Goal: Information Seeking & Learning: Learn about a topic

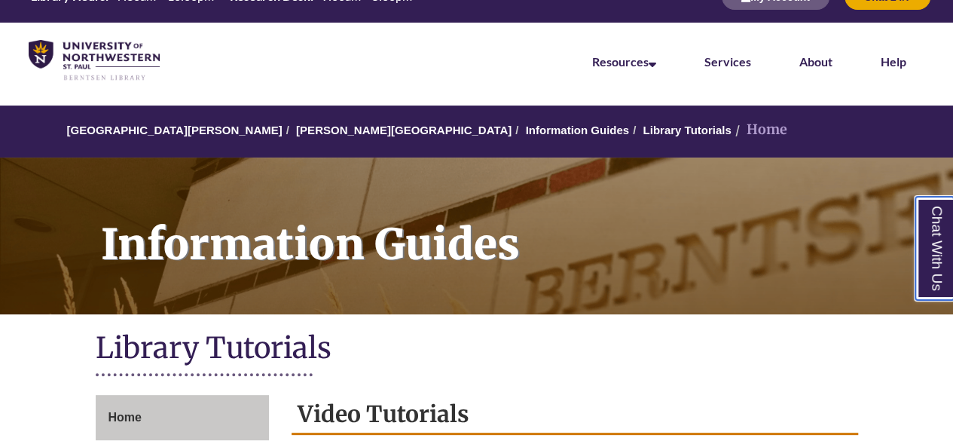
scroll to position [35, 0]
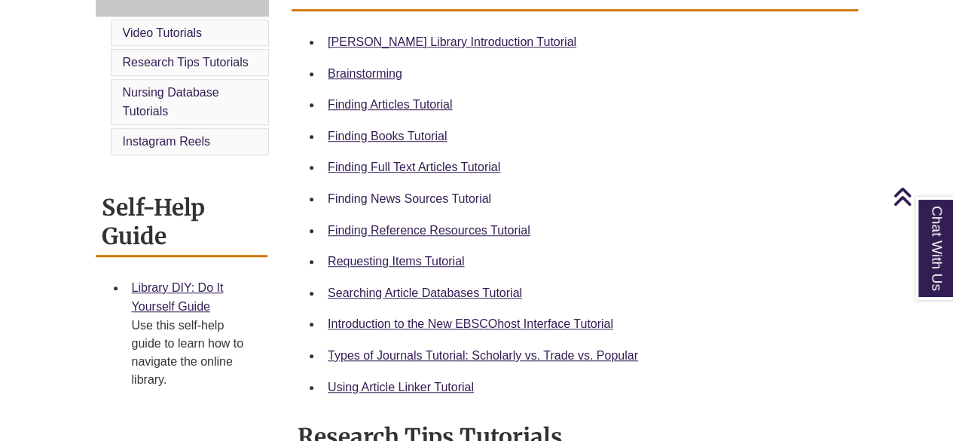
scroll to position [453, 0]
click at [437, 256] on link "Requesting Items Tutorial" at bounding box center [396, 260] width 136 height 13
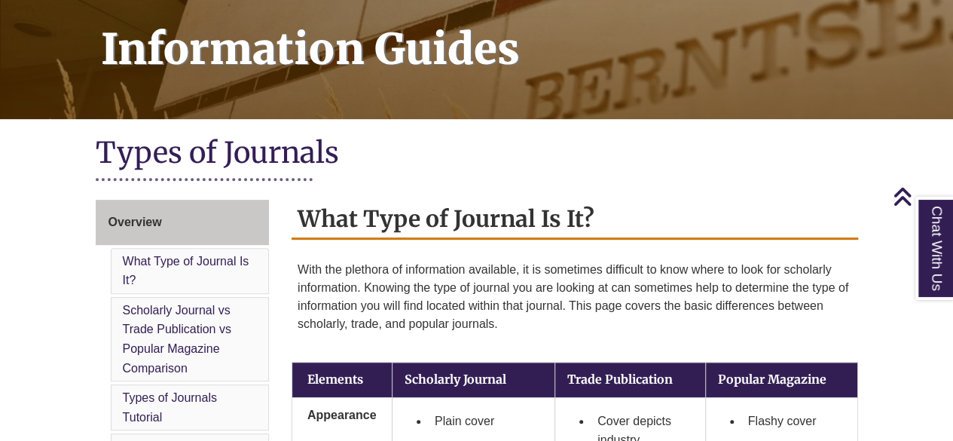
scroll to position [217, 0]
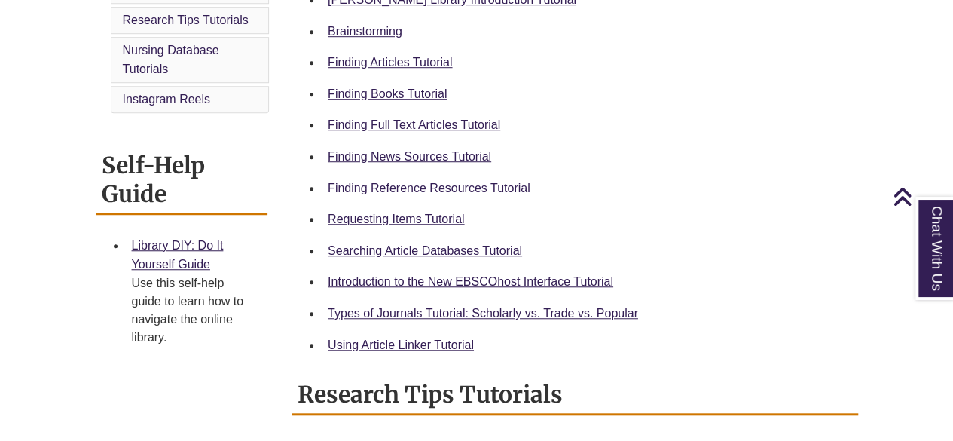
scroll to position [495, 0]
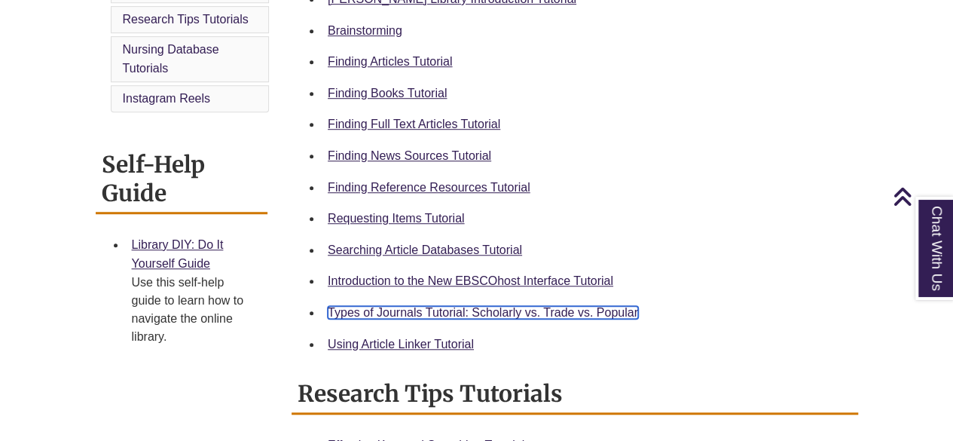
click at [473, 309] on link "Types of Journals Tutorial: Scholarly vs. Trade vs. Popular" at bounding box center [483, 312] width 310 height 13
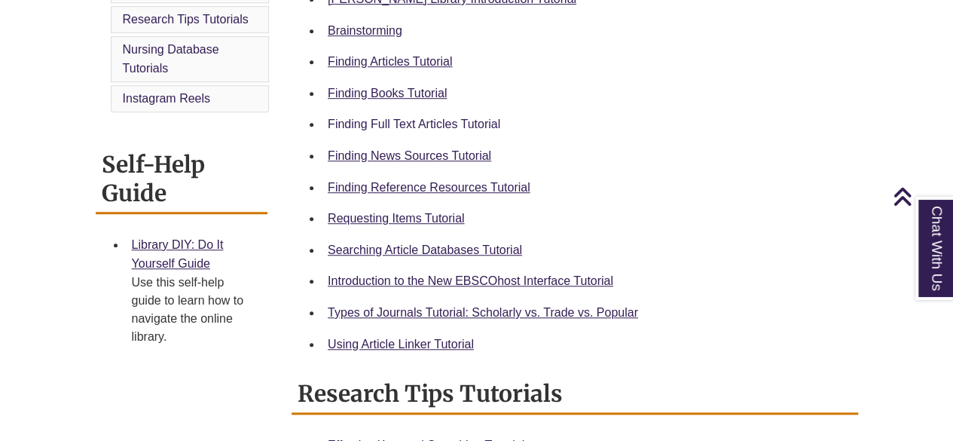
scroll to position [0, 0]
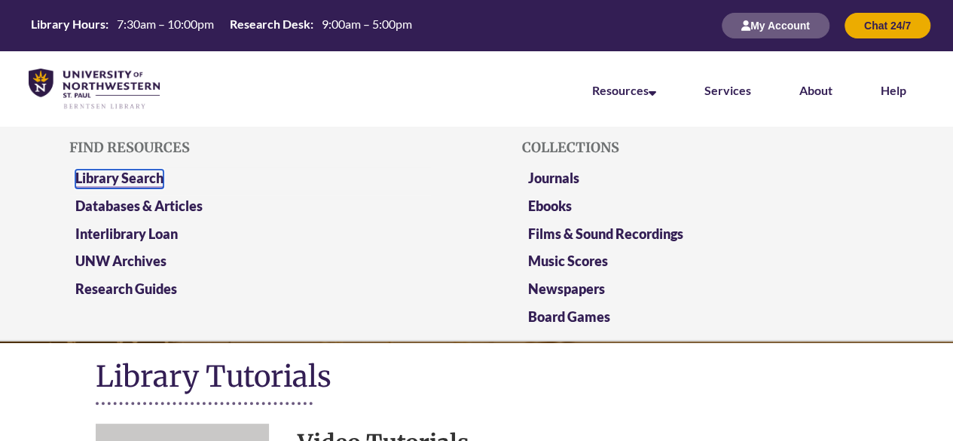
click at [113, 180] on link "Library Search" at bounding box center [119, 178] width 88 height 19
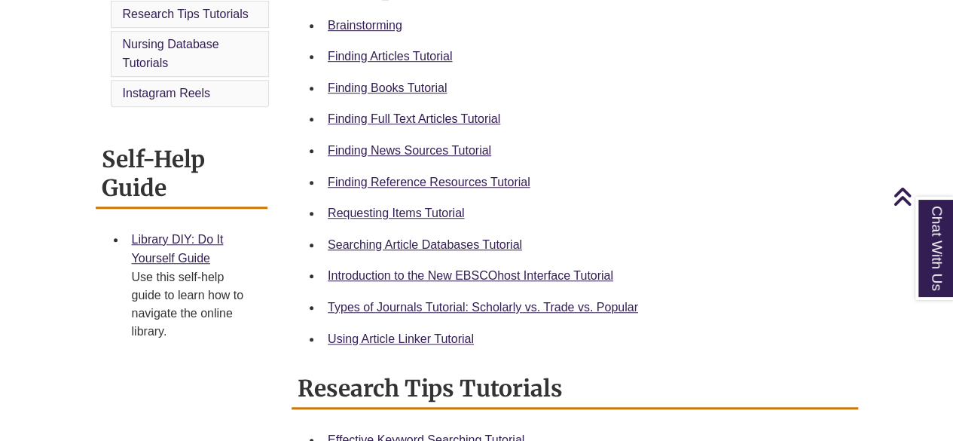
scroll to position [499, 0]
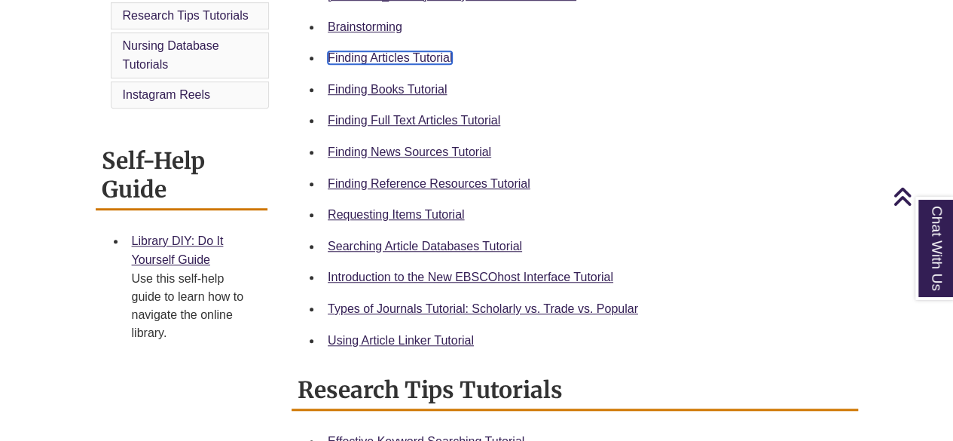
click at [413, 55] on link "Finding Articles Tutorial" at bounding box center [390, 57] width 124 height 13
